Goal: Task Accomplishment & Management: Manage account settings

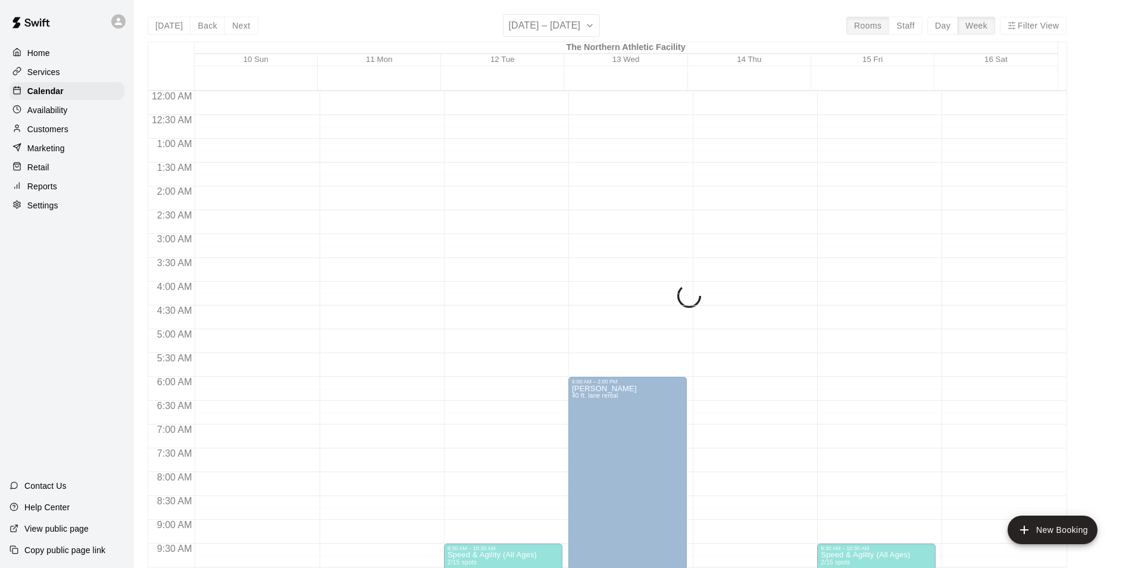
scroll to position [284, 0]
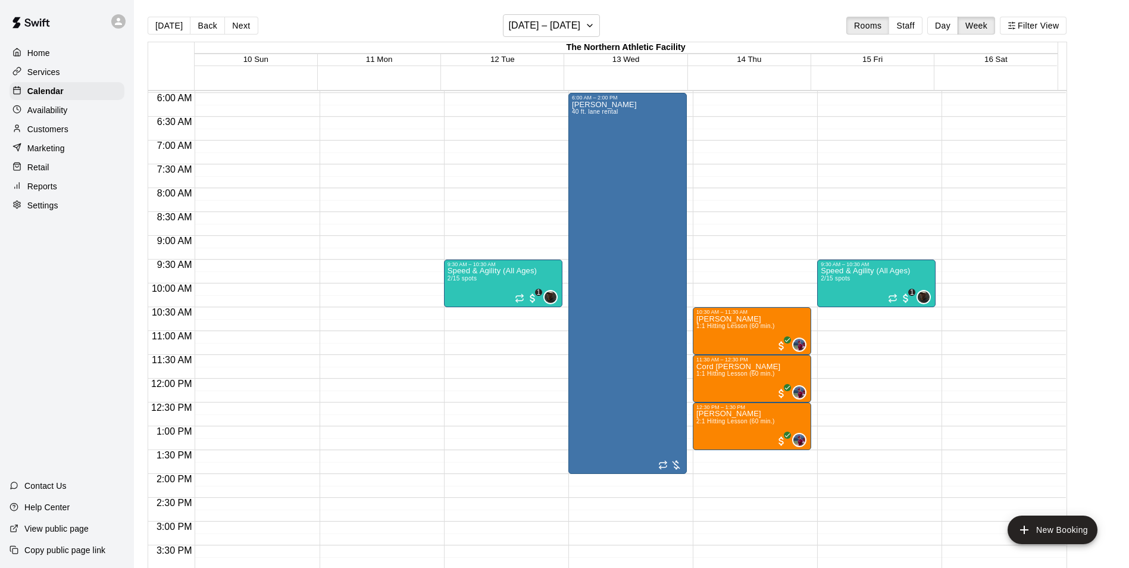
click at [54, 73] on p "Services" at bounding box center [43, 72] width 33 height 12
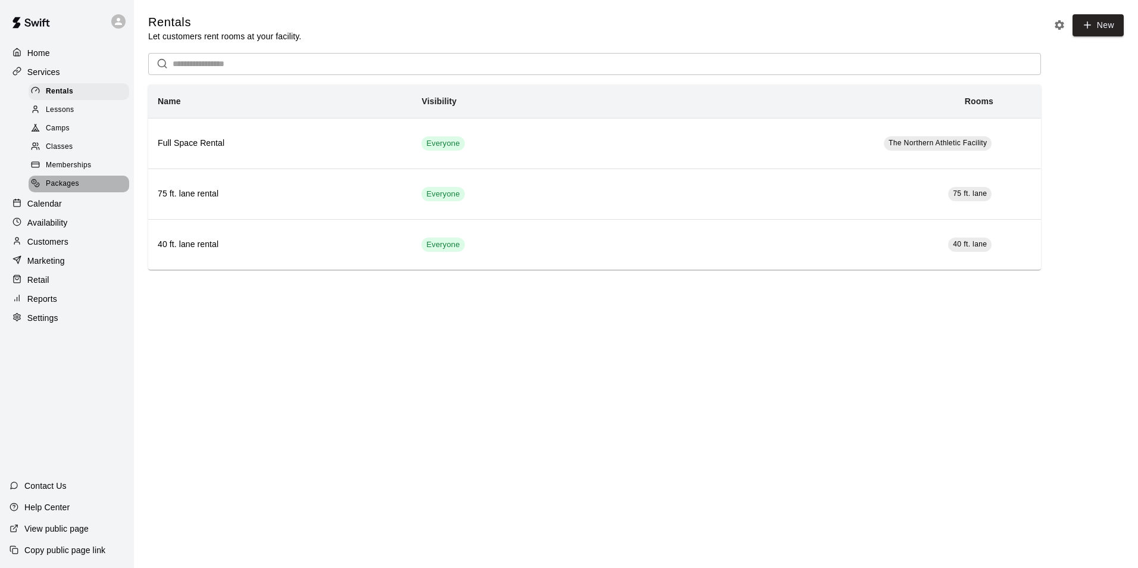
click at [73, 189] on span "Packages" at bounding box center [62, 184] width 33 height 12
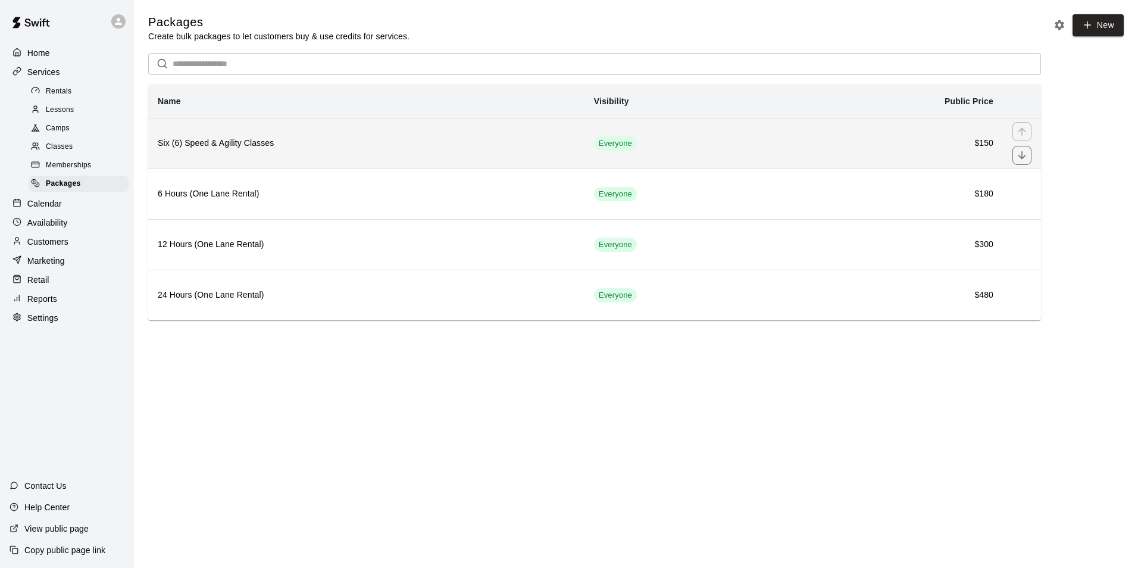
click at [421, 149] on h6 "Six (6) Speed & Agility Classes" at bounding box center [366, 143] width 417 height 13
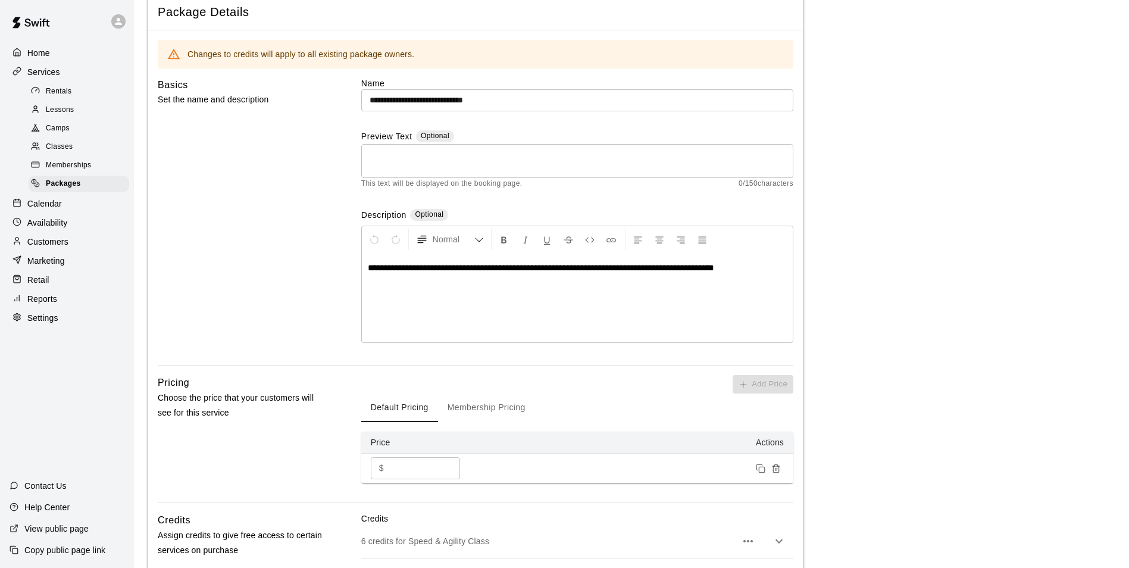
scroll to position [237, 0]
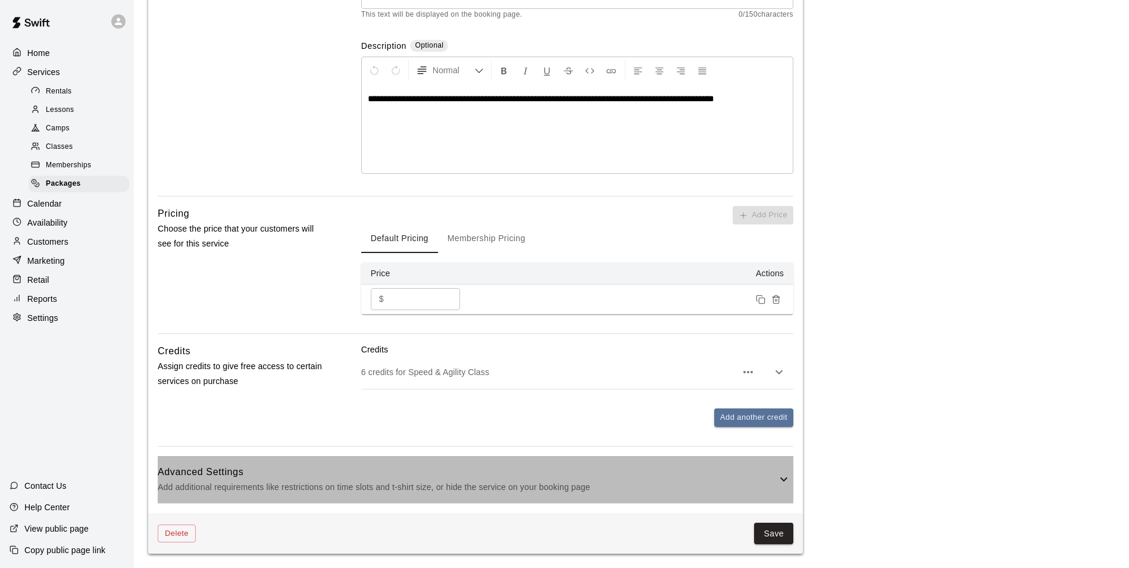
click at [748, 476] on h6 "Advanced Settings" at bounding box center [467, 471] width 619 height 15
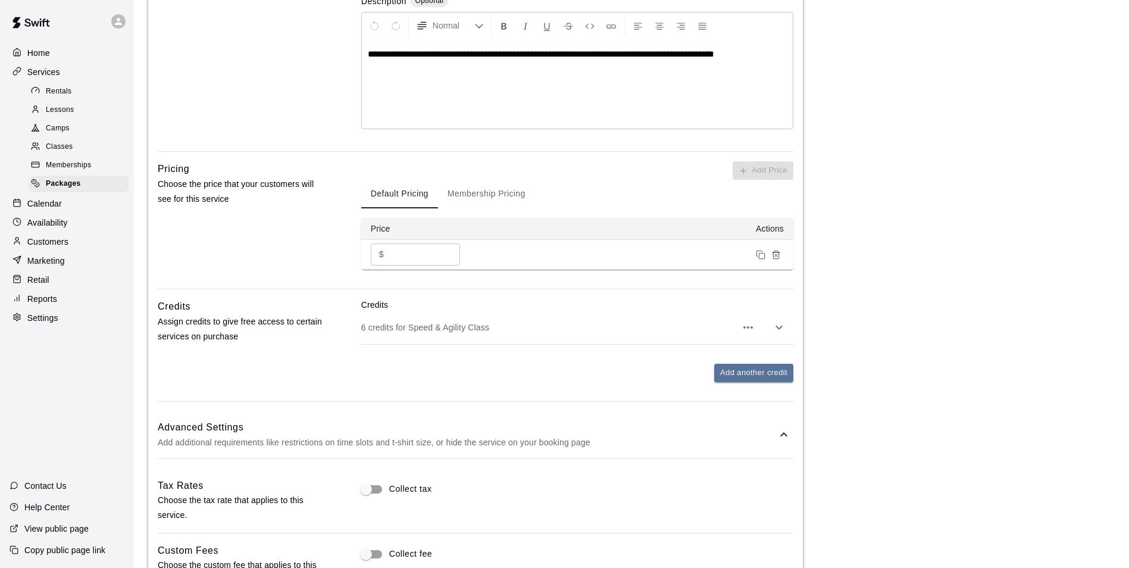
scroll to position [451, 0]
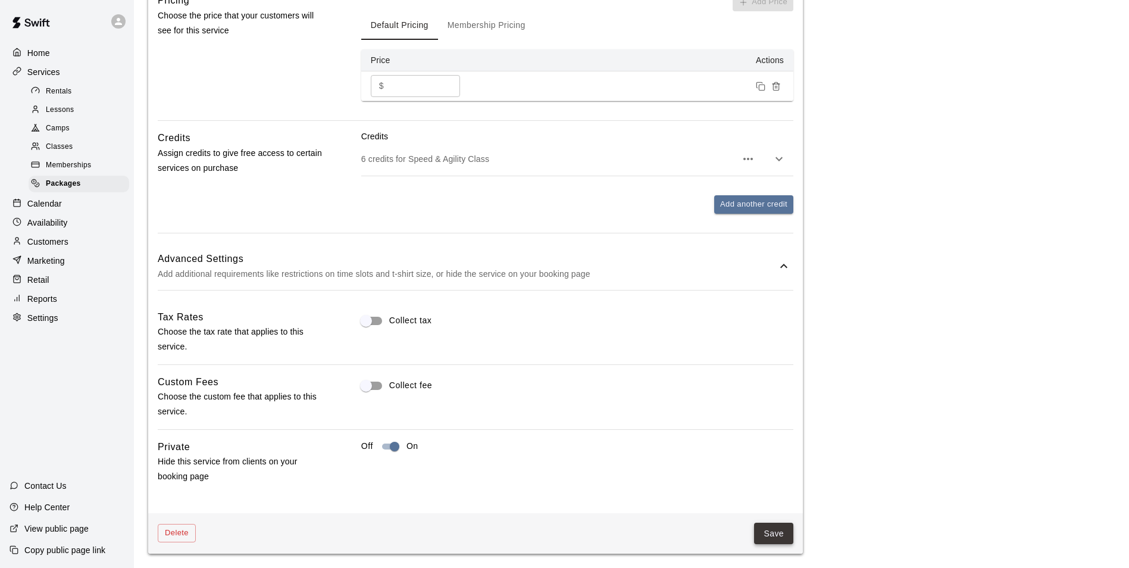
click at [764, 534] on button "Save" at bounding box center [773, 534] width 39 height 22
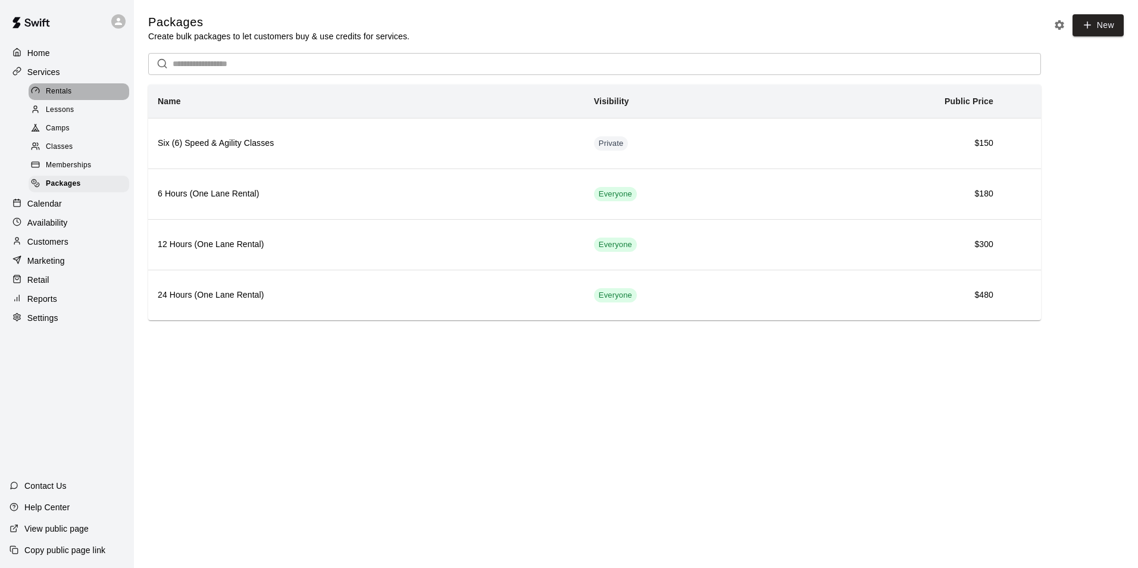
click at [67, 98] on span "Rentals" at bounding box center [59, 92] width 26 height 12
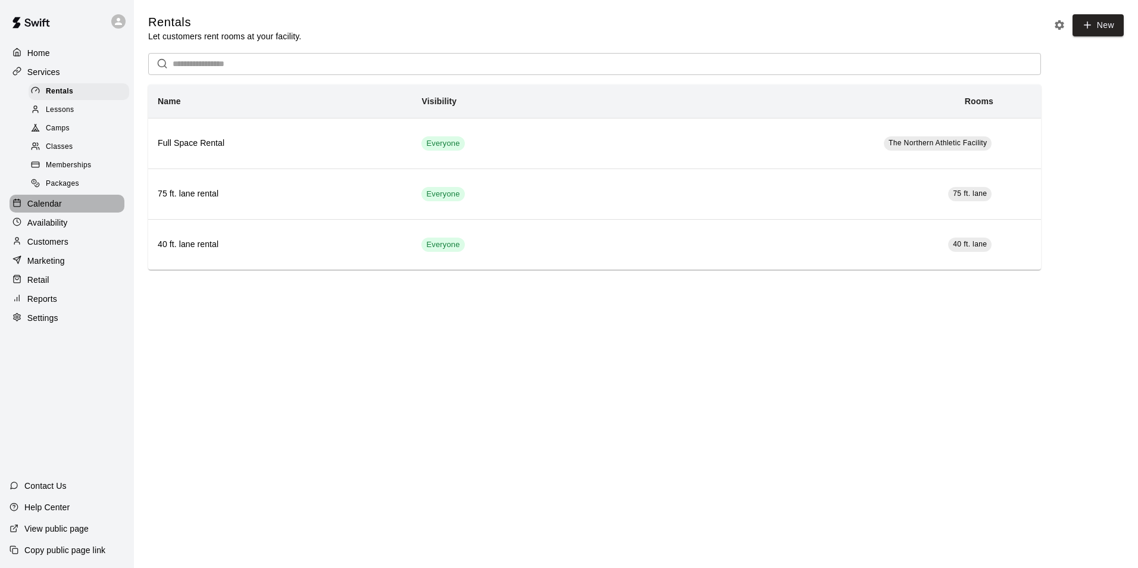
click at [55, 208] on p "Calendar" at bounding box center [44, 204] width 35 height 12
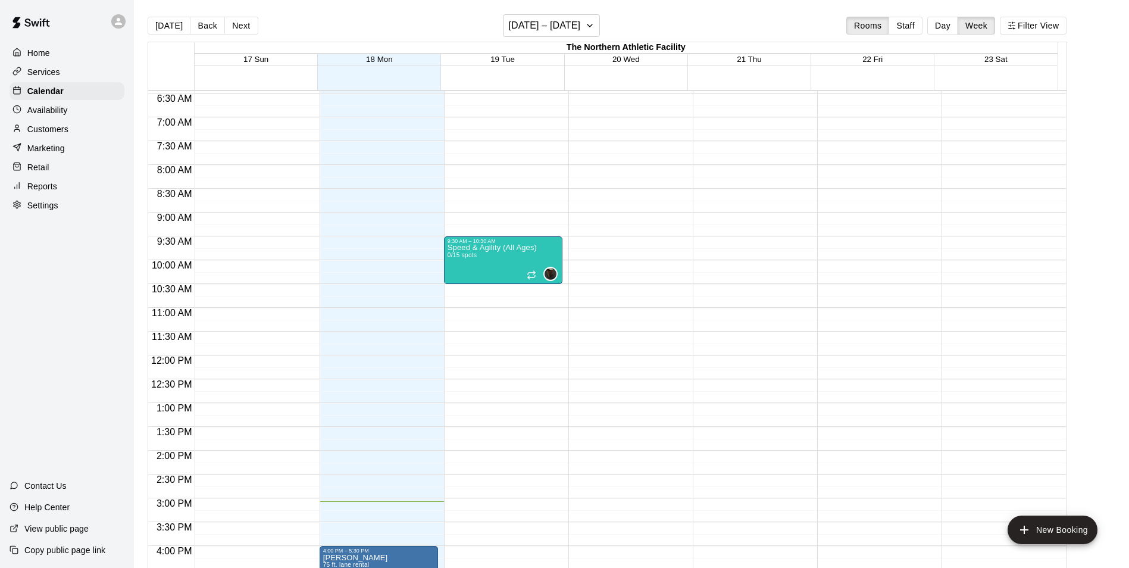
scroll to position [248, 0]
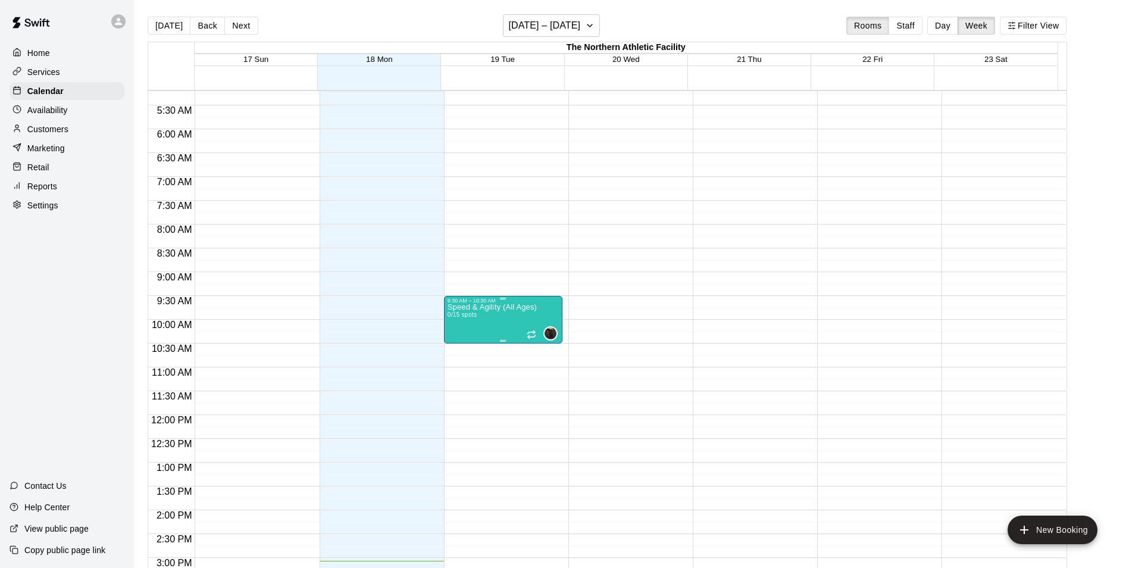
click at [460, 371] on icon "delete" at bounding box center [458, 375] width 8 height 11
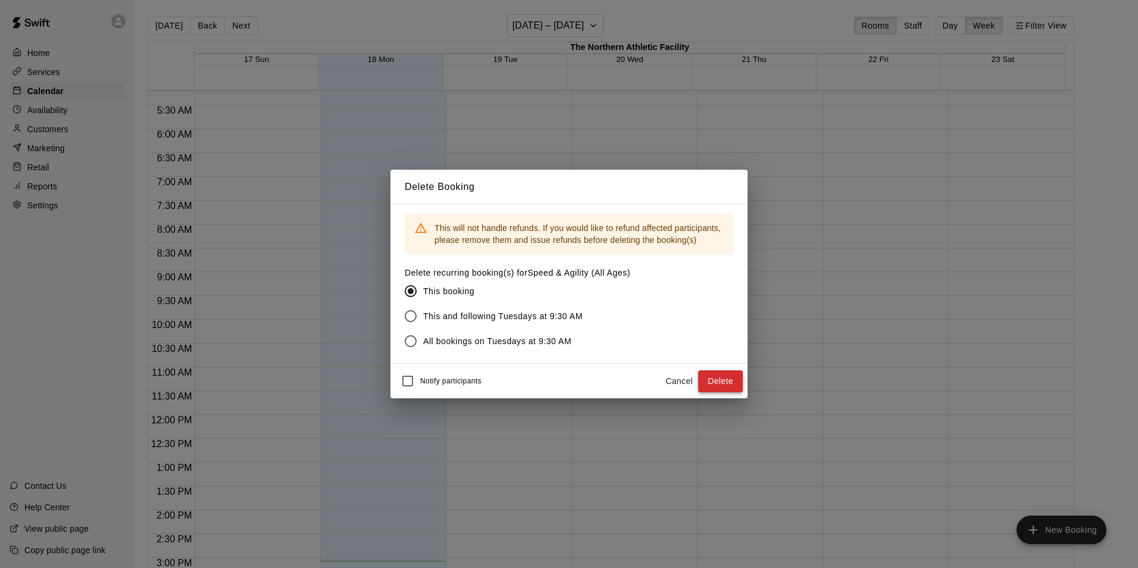
click at [723, 383] on button "Delete" at bounding box center [720, 381] width 45 height 22
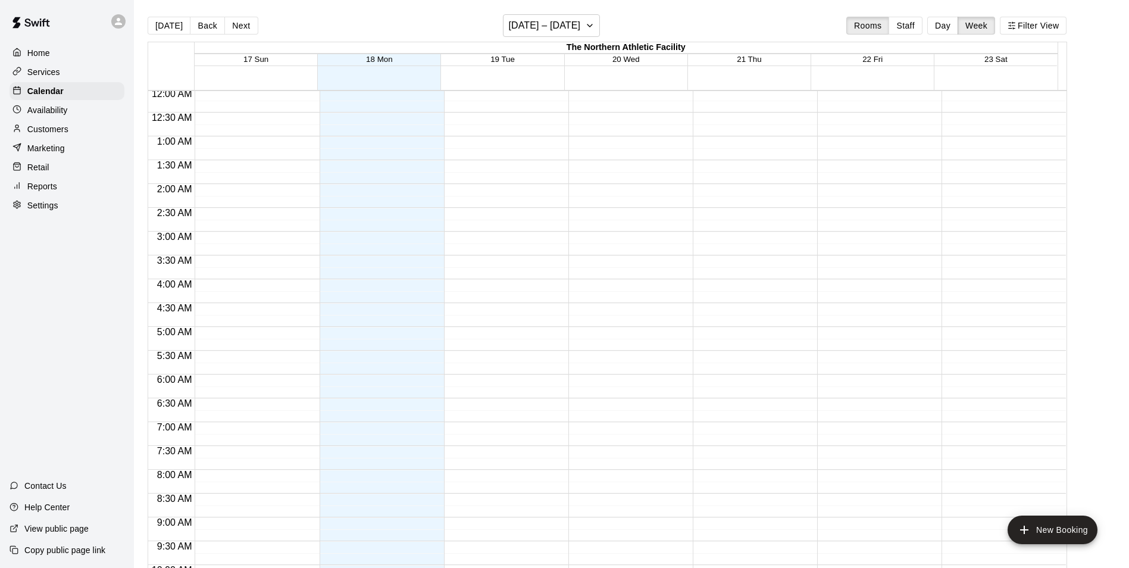
scroll to position [0, 0]
